Goal: Information Seeking & Learning: Understand process/instructions

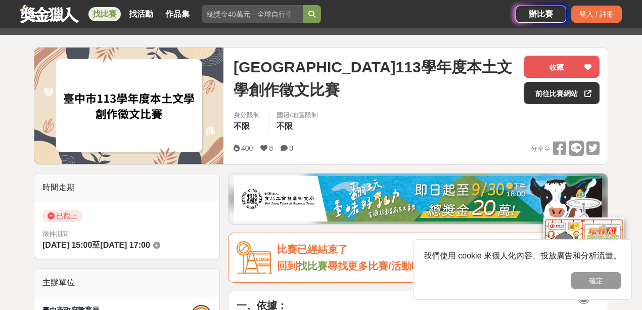
scroll to position [101, 0]
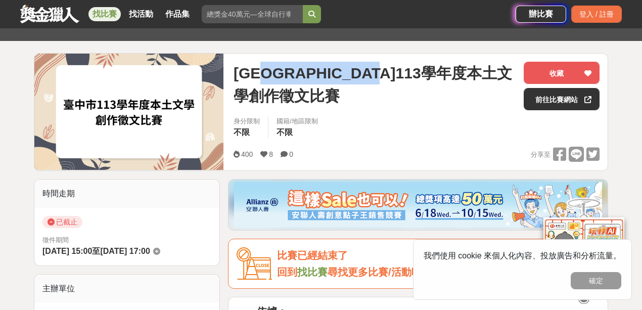
drag, startPoint x: 282, startPoint y: 72, endPoint x: 449, endPoint y: 80, distance: 167.6
click at [449, 80] on span "[GEOGRAPHIC_DATA]113學年度本土文學創作徵文比賽" at bounding box center [375, 85] width 282 height 46
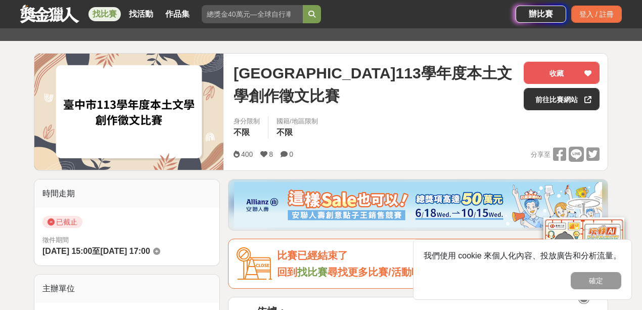
click at [413, 99] on div "[GEOGRAPHIC_DATA]113學年度本土文學創作徵文比賽" at bounding box center [375, 86] width 282 height 49
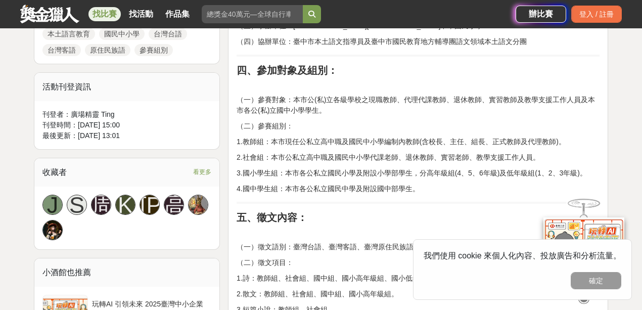
scroll to position [573, 0]
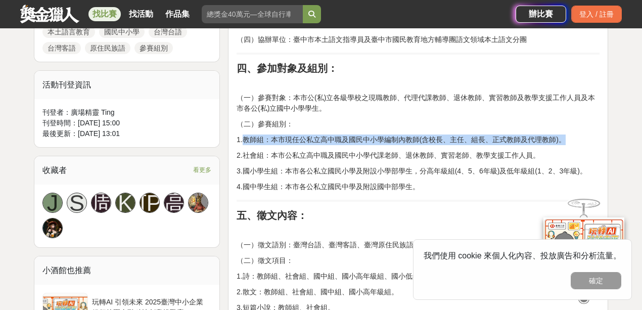
drag, startPoint x: 244, startPoint y: 141, endPoint x: 565, endPoint y: 141, distance: 320.7
click at [565, 141] on p "1.教師組：本市現任公私立高中職及國民中小學編制內教師(含校長、主任、組長、正式教師及代理教師)。" at bounding box center [418, 140] width 363 height 11
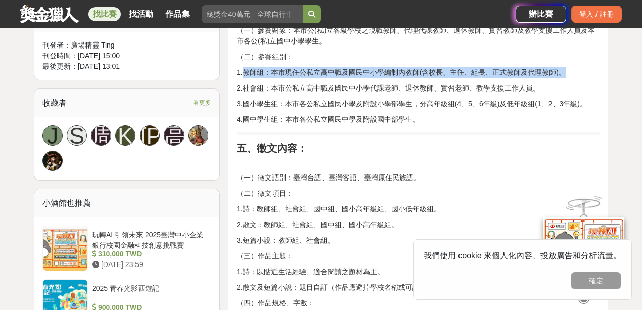
scroll to position [674, 0]
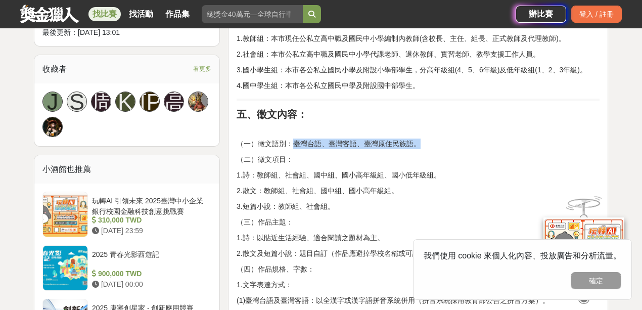
drag, startPoint x: 295, startPoint y: 143, endPoint x: 417, endPoint y: 143, distance: 121.9
click at [417, 143] on p "（一）徵文語別：臺灣台語、臺灣客語、臺灣原住民族語。" at bounding box center [418, 144] width 363 height 11
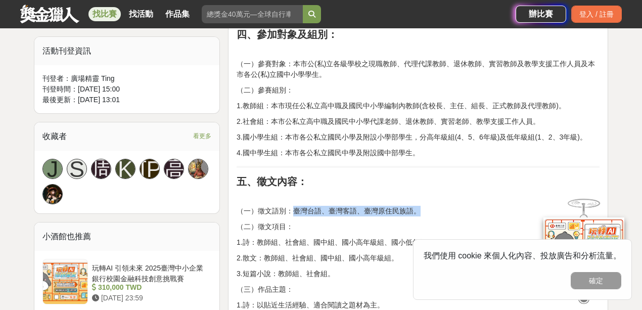
scroll to position [573, 0]
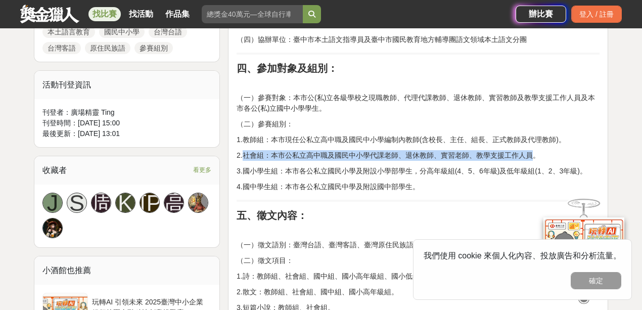
drag, startPoint x: 243, startPoint y: 154, endPoint x: 529, endPoint y: 153, distance: 285.8
click at [529, 153] on p "2.社會組：本市公私立高中職及國民中小學代課老師、退休教師、實習老師、教學支援工作人員。" at bounding box center [418, 155] width 363 height 11
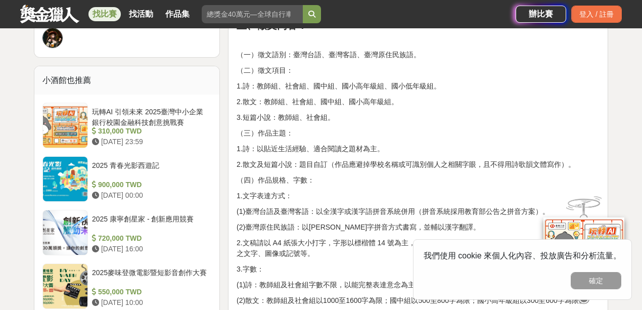
scroll to position [776, 0]
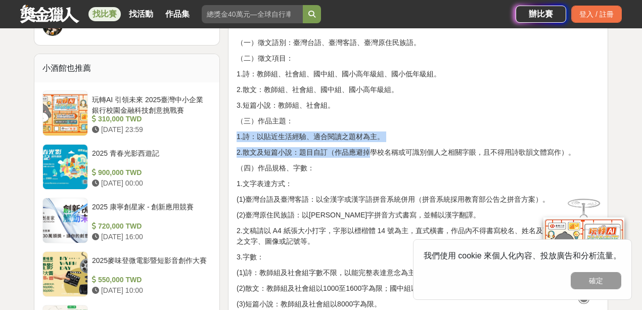
drag, startPoint x: 236, startPoint y: 137, endPoint x: 368, endPoint y: 147, distance: 132.9
click at [368, 147] on div "一、依據： 教育部國民及學前教育署[DATE]臺教國署國字第1135502265C號函。 二、目標： 增進教師本土教學專業知能，鼓勵教師從事本土語言文學之創作…" at bounding box center [418, 212] width 380 height 1178
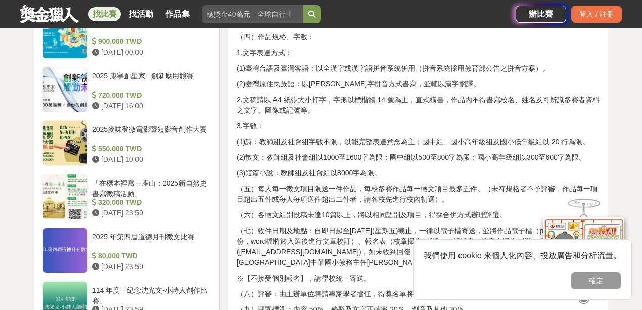
scroll to position [911, 0]
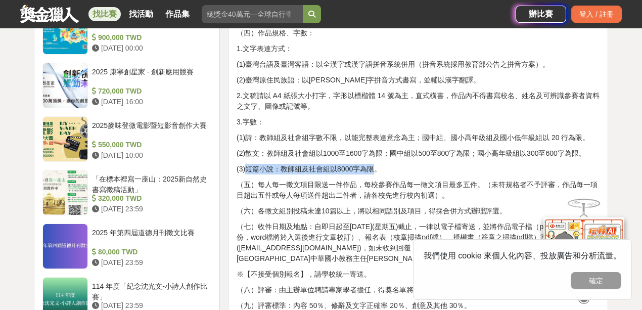
drag, startPoint x: 246, startPoint y: 170, endPoint x: 374, endPoint y: 166, distance: 128.1
click at [374, 166] on p "(3)短篇小說：教師組及社會組以8000字為限。" at bounding box center [418, 169] width 363 height 11
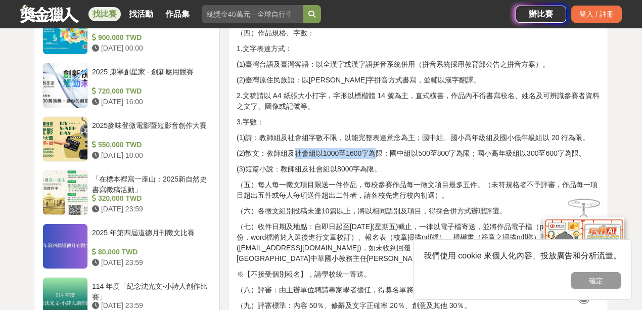
drag, startPoint x: 291, startPoint y: 150, endPoint x: 373, endPoint y: 150, distance: 82.0
click at [373, 150] on p "(2)散文：教師組及社會組以1000至1600字為限；國中組以500至800字為限；國小高年級組以300至600字為限。" at bounding box center [418, 153] width 363 height 11
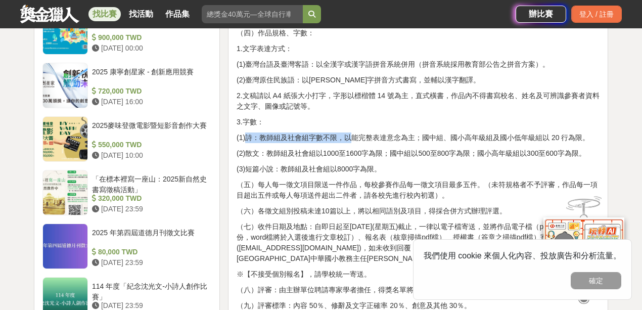
drag, startPoint x: 246, startPoint y: 138, endPoint x: 348, endPoint y: 140, distance: 102.2
click at [348, 140] on p "(1)詩：教師組及社會組字數不限，以能完整表達意念為主；國中組、國小高年級組及國小低年級組以 20 行為限。" at bounding box center [418, 138] width 363 height 11
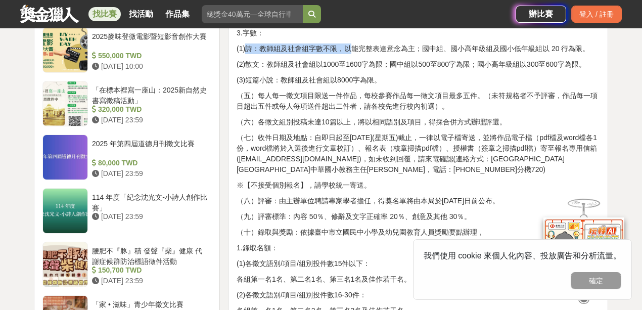
scroll to position [1012, 0]
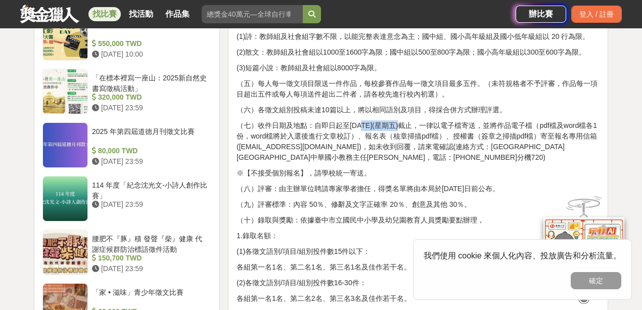
drag, startPoint x: 364, startPoint y: 121, endPoint x: 403, endPoint y: 122, distance: 38.5
click at [403, 122] on p "（七）收件日期及地點：自即日起至[DATE](星期五)截止，一律以電子檔寄送，並將作品電子檔（pdf檔及word檔各1份，word檔將於入選後進行文章校訂）、…" at bounding box center [418, 141] width 363 height 42
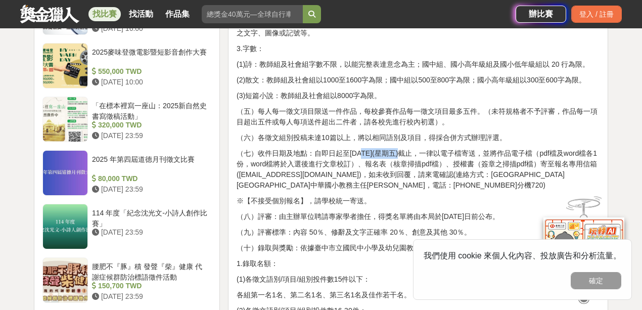
scroll to position [911, 0]
